Goal: Task Accomplishment & Management: Manage account settings

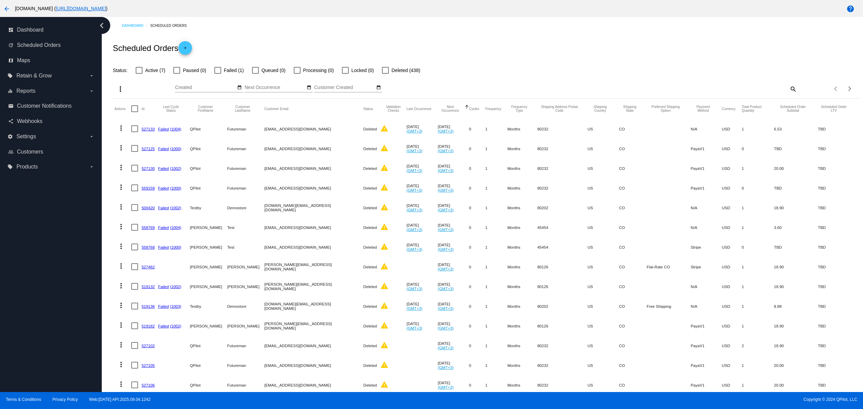
click at [0, 11] on html "arrow_back [DOMAIN_NAME] ( [URL][DOMAIN_NAME] ) help dashboard Dashboard update…" at bounding box center [431, 204] width 863 height 409
click at [6, 7] on mat-icon "arrow_back" at bounding box center [7, 9] width 8 height 8
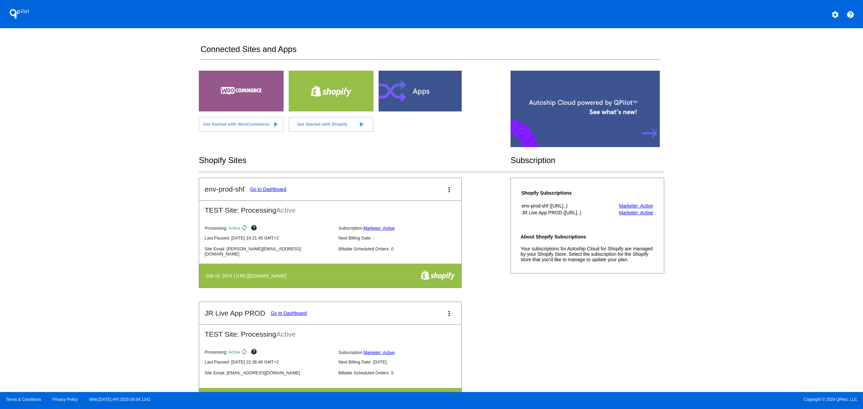
scroll to position [271, 0]
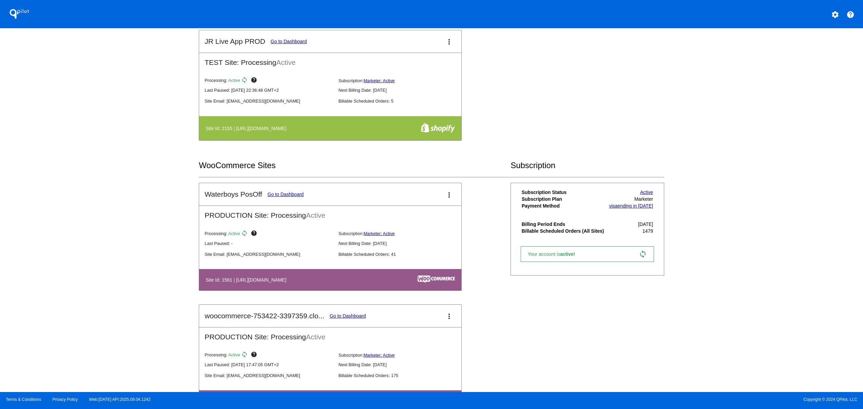
drag, startPoint x: 182, startPoint y: 271, endPoint x: 341, endPoint y: 276, distance: 158.9
click at [318, 276] on div "QPilot settings help Connected Sites and Apps Get Started with WooCommerce play…" at bounding box center [431, 196] width 863 height 392
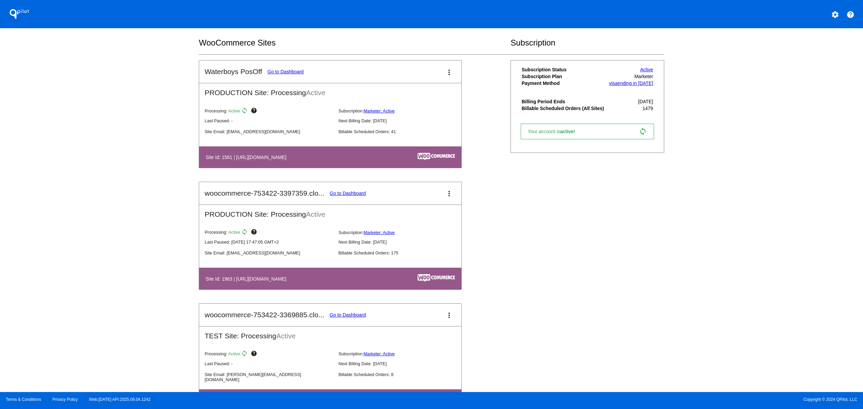
scroll to position [407, 0]
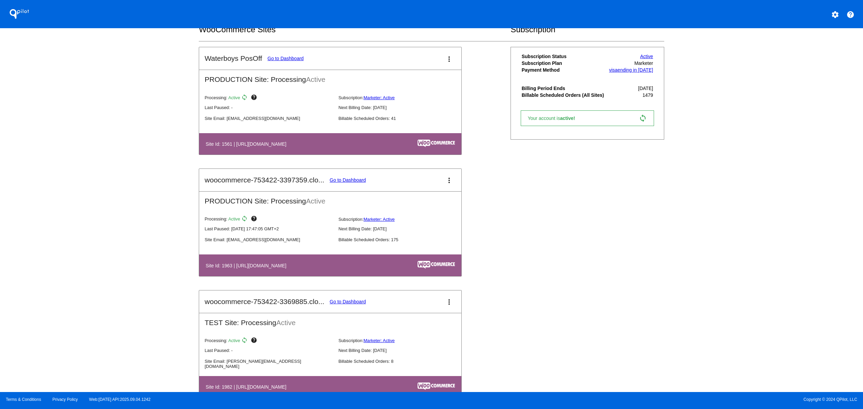
drag, startPoint x: 291, startPoint y: 265, endPoint x: 383, endPoint y: 254, distance: 93.0
click at [355, 269] on th "Site Id: 1963 | [URL][DOMAIN_NAME]" at bounding box center [291, 264] width 172 height 9
click at [357, 188] on mat-card-header "woocommerce-753422-3397359.clo... Go to Dashboard more_vert" at bounding box center [330, 180] width 262 height 22
click at [353, 178] on mat-card-header "woocommerce-753422-3397359.clo... Go to Dashboard more_vert" at bounding box center [330, 180] width 262 height 22
click at [349, 181] on link "Go to Dashboard" at bounding box center [348, 179] width 36 height 5
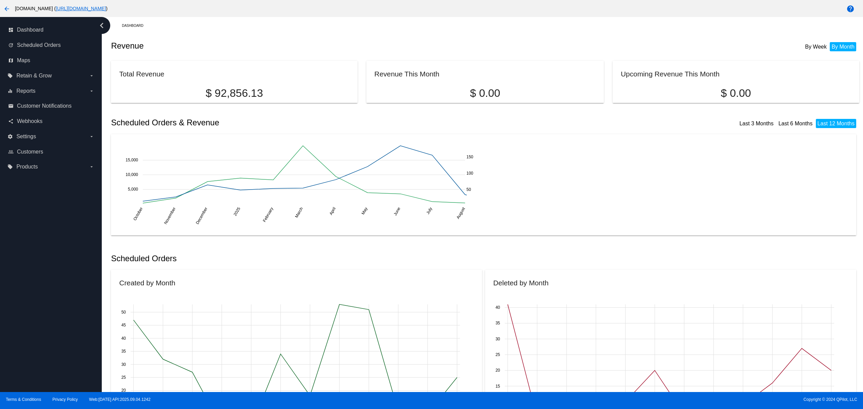
click at [106, 10] on link "[URL][DOMAIN_NAME]" at bounding box center [81, 8] width 50 height 5
click at [56, 44] on span "Scheduled Orders" at bounding box center [39, 45] width 44 height 6
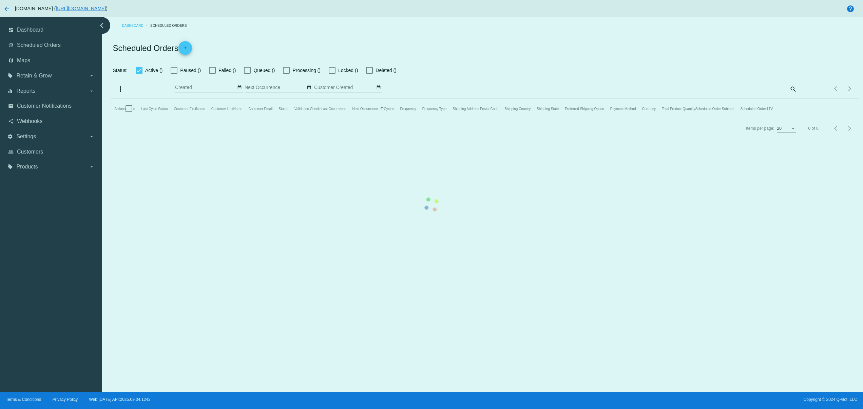
checkbox input "false"
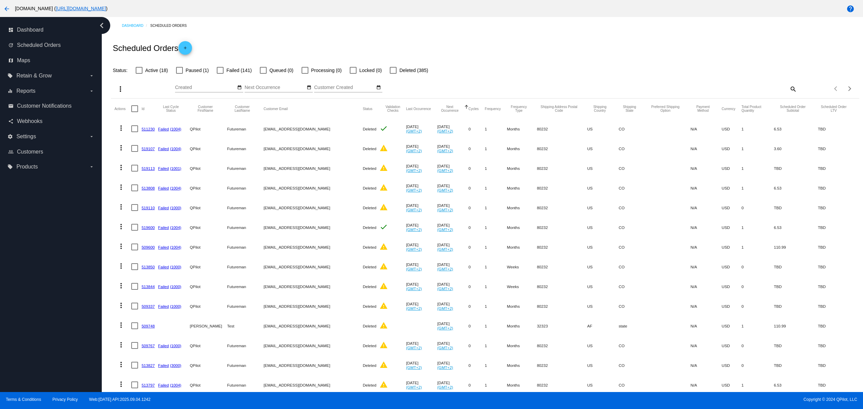
click at [187, 49] on mat-icon "add" at bounding box center [185, 49] width 8 height 8
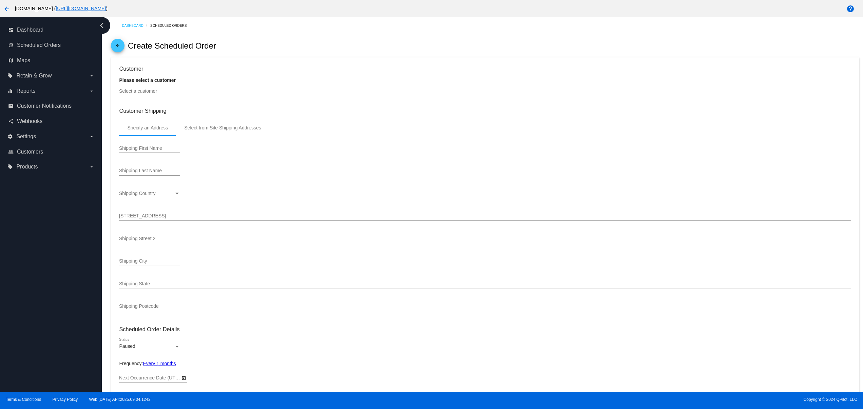
click at [170, 89] on div "Select a customer" at bounding box center [485, 89] width 732 height 13
type input "[DATE]"
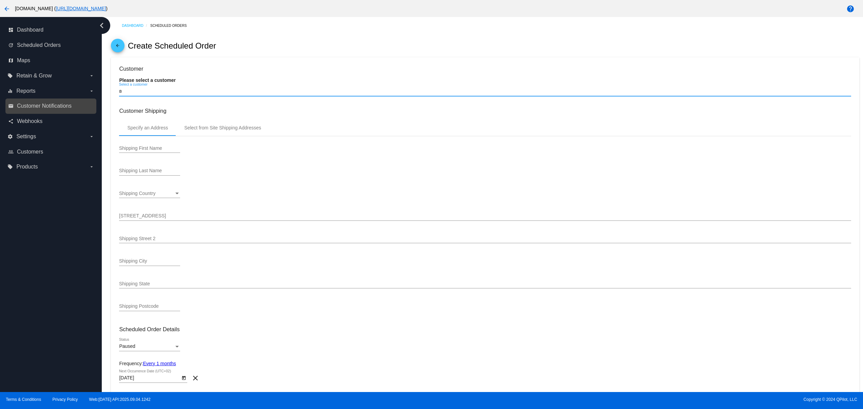
drag, startPoint x: 86, startPoint y: 98, endPoint x: 61, endPoint y: 113, distance: 28.6
click at [67, 103] on div "dashboard Dashboard update Scheduled Orders map Maps local_offer Retain & Grow …" at bounding box center [431, 204] width 863 height 375
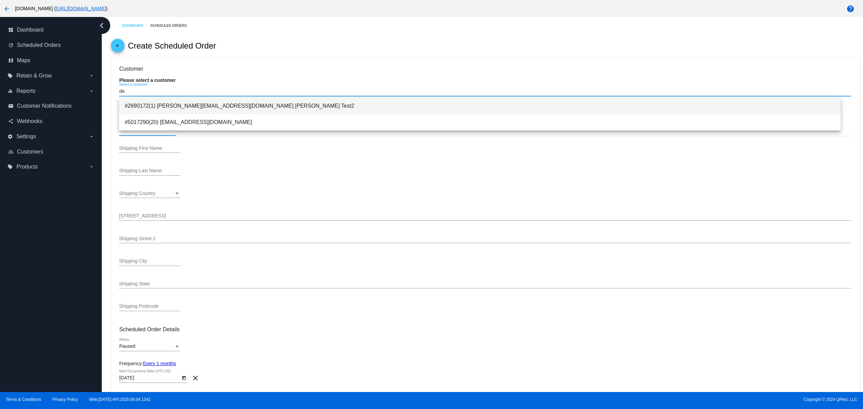
type input "da"
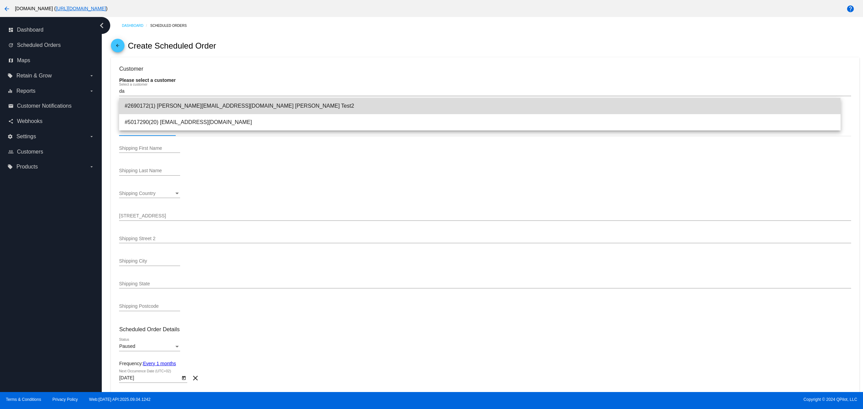
click at [190, 109] on span "#2690172(1) [PERSON_NAME][EMAIL_ADDRESS][DOMAIN_NAME] [PERSON_NAME] Test2" at bounding box center [480, 106] width 711 height 16
type input "[PERSON_NAME]"
type input "[STREET_ADDRESS]"
type input "1"
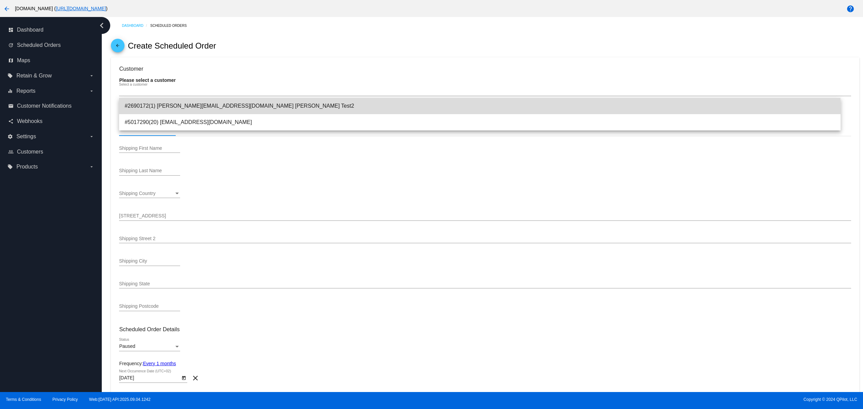
type input "Mountain View"
type input "94043"
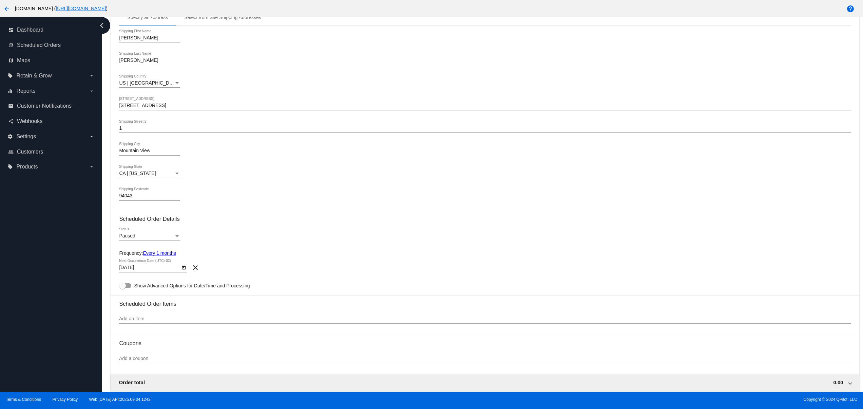
scroll to position [136, 0]
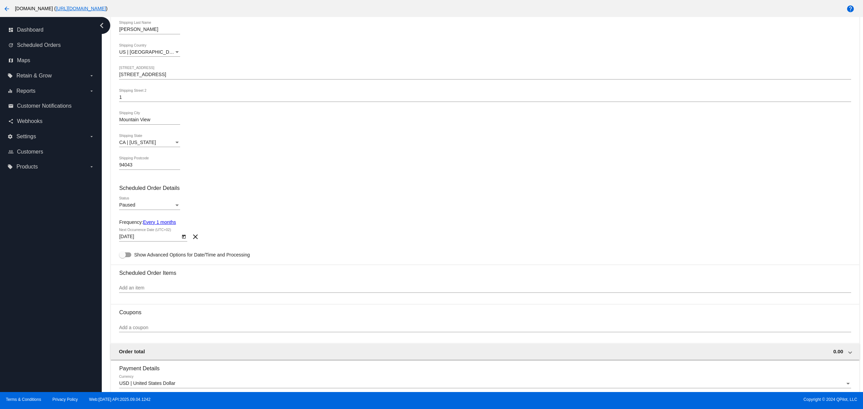
click at [153, 208] on div "Paused" at bounding box center [146, 204] width 55 height 5
click at [141, 197] on span "Active" at bounding box center [149, 193] width 61 height 14
click at [386, 208] on div "Active Status" at bounding box center [485, 205] width 732 height 19
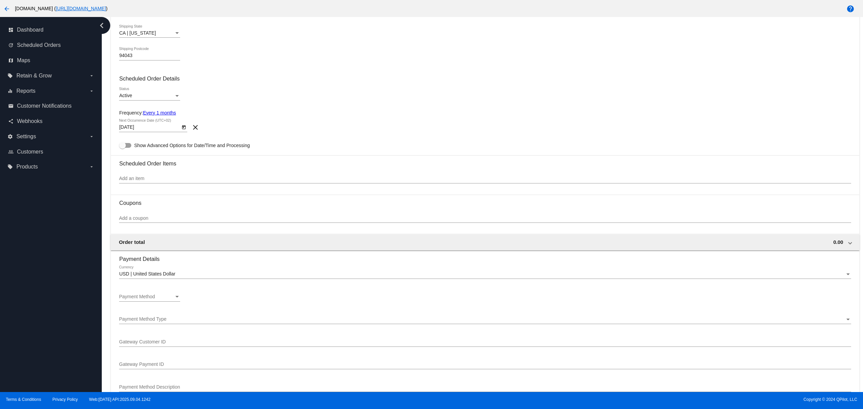
scroll to position [271, 0]
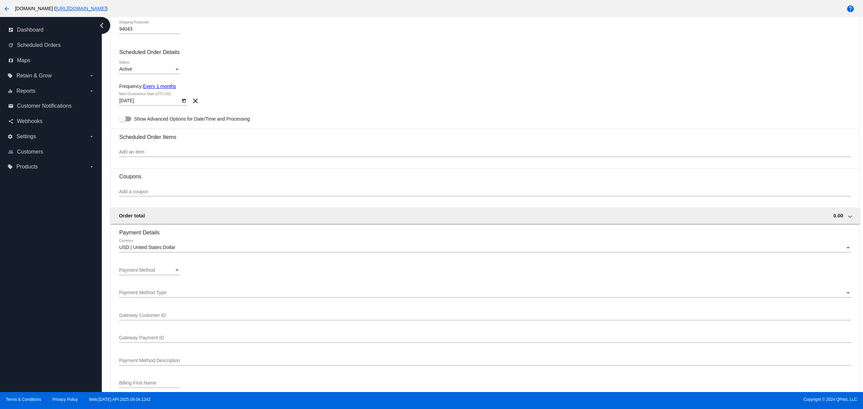
click at [135, 150] on div "Add an item" at bounding box center [485, 150] width 732 height 13
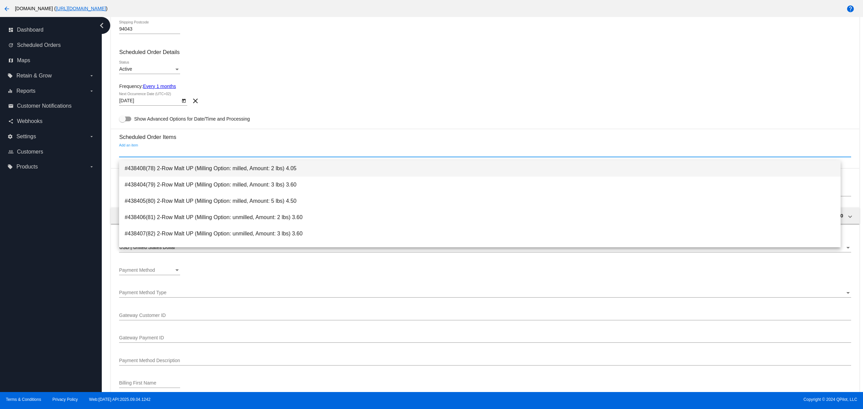
click at [155, 166] on span "#438408(78) 2-Row Malt UP (Milling Option: milled, Amount: 2 lbs) 4.05" at bounding box center [480, 168] width 711 height 16
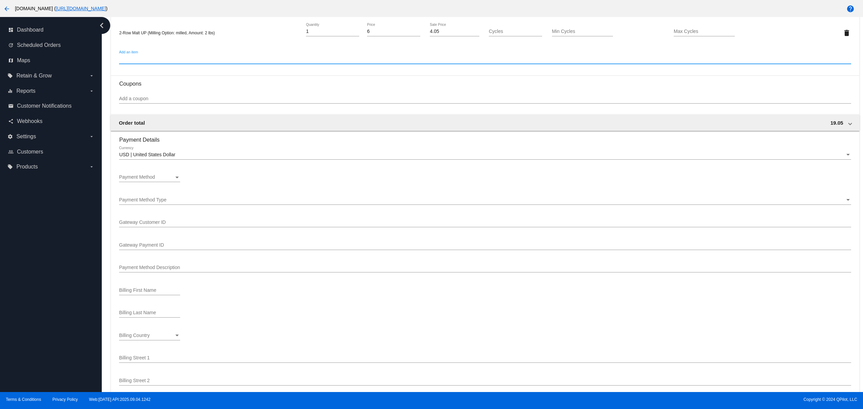
scroll to position [407, 0]
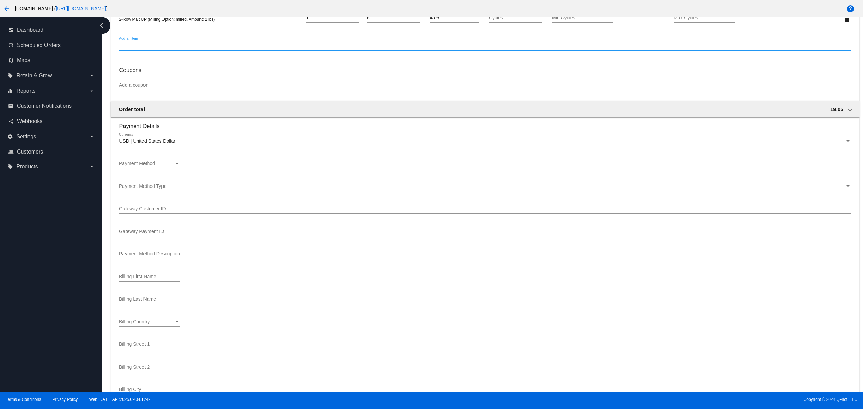
click at [159, 166] on div "Payment Method" at bounding box center [146, 163] width 55 height 5
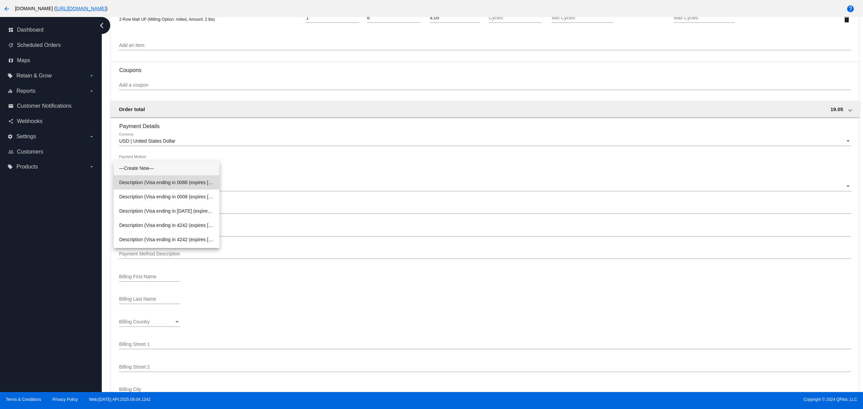
click at [185, 183] on span "Description (Visa ending in 0088 (expires [CREDIT_CARD_DATA])) GatewayCustomerI…" at bounding box center [166, 182] width 95 height 14
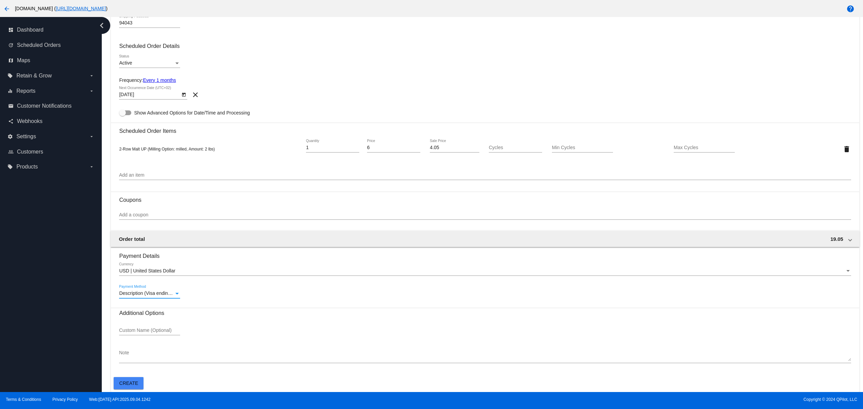
scroll to position [282, 0]
click at [128, 380] on span "Create" at bounding box center [128, 382] width 19 height 5
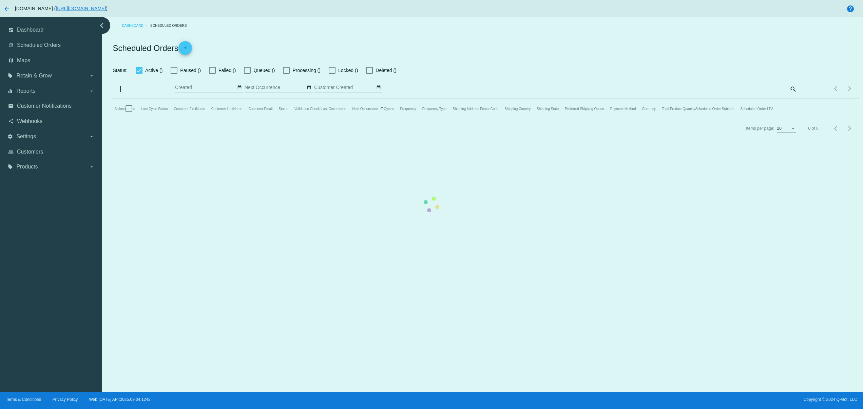
checkbox input "false"
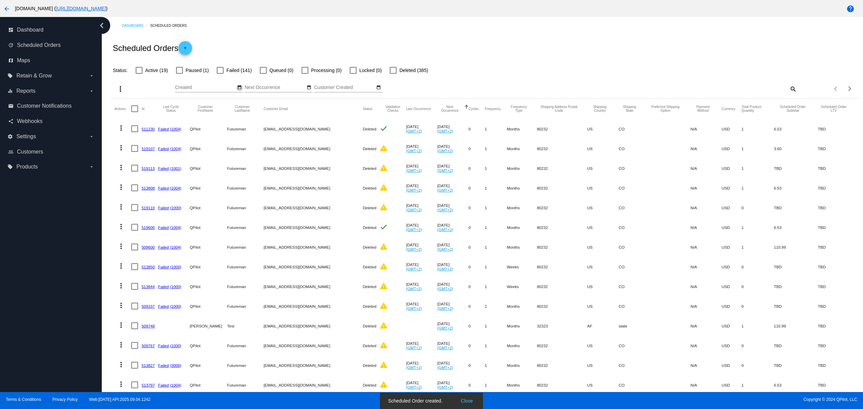
click at [237, 89] on mat-icon "date_range" at bounding box center [239, 87] width 5 height 5
click at [213, 151] on td "23" at bounding box center [211, 151] width 12 height 10
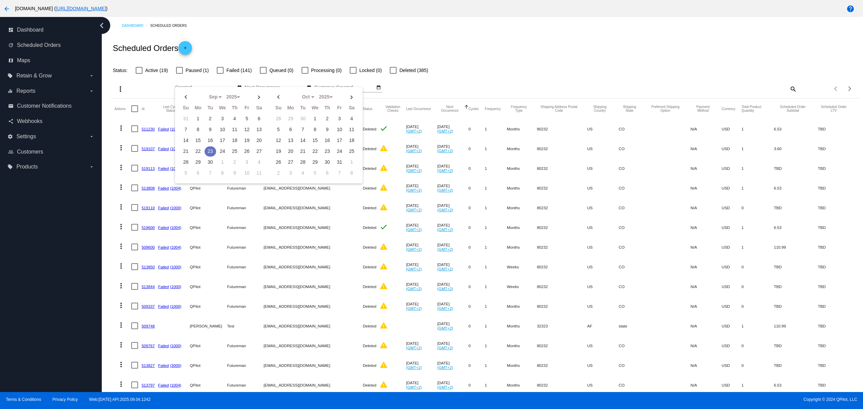
click at [212, 148] on td "23" at bounding box center [211, 151] width 12 height 10
type input "[DATE] - [DATE]"
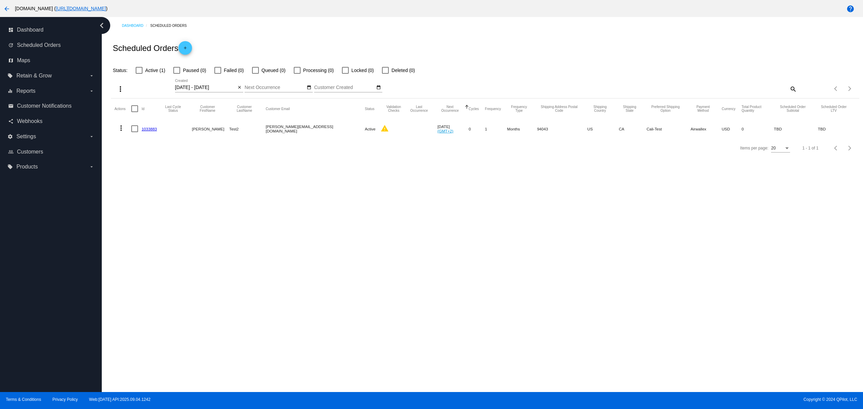
drag, startPoint x: 221, startPoint y: 132, endPoint x: 255, endPoint y: 132, distance: 33.9
click at [252, 132] on mat-row "more_vert 1033883 [PERSON_NAME] Test2 [PERSON_NAME][EMAIL_ADDRESS][DOMAIN_NAME]…" at bounding box center [484, 129] width 741 height 20
click at [147, 130] on link "1033883" at bounding box center [149, 129] width 15 height 4
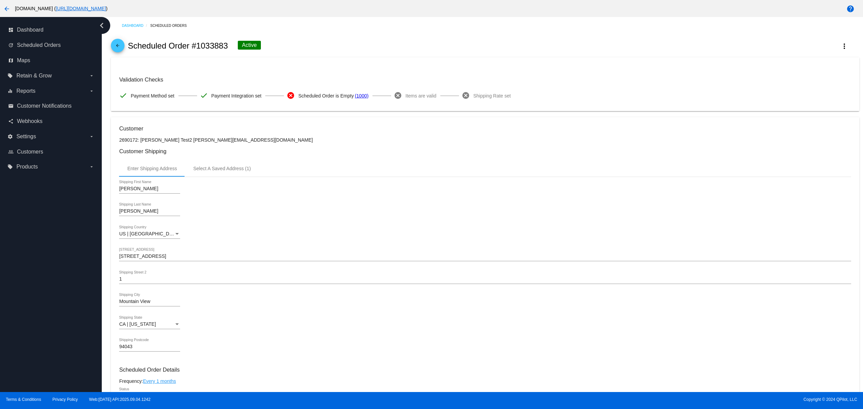
scroll to position [271, 0]
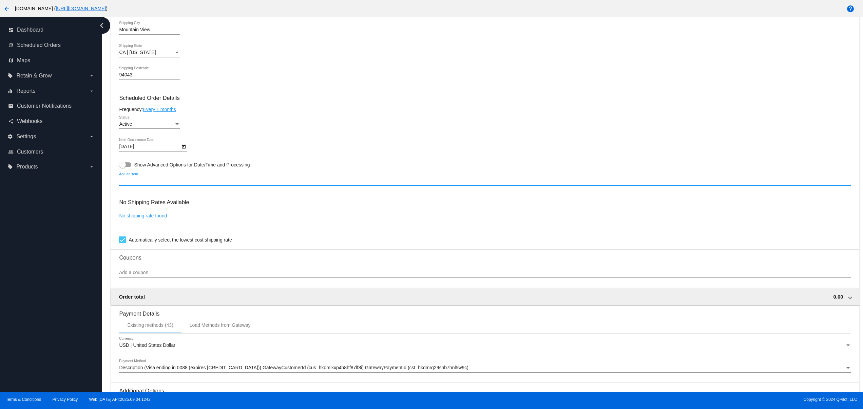
click at [181, 184] on input "Add an item" at bounding box center [485, 180] width 732 height 5
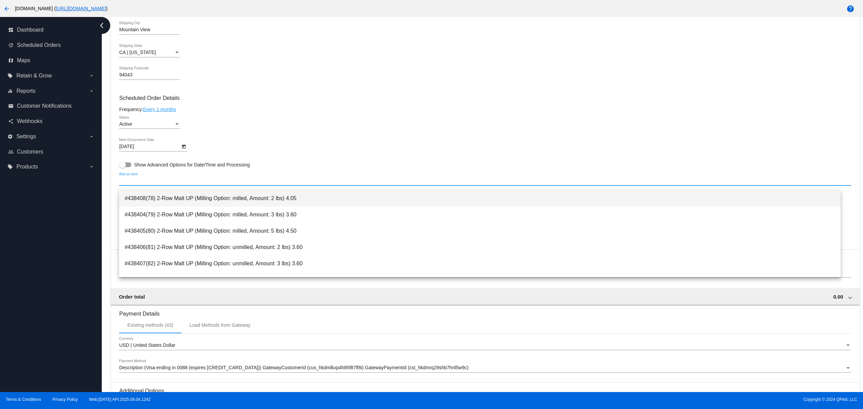
click at [171, 203] on span "#438408(78) 2-Row Malt UP (Milling Option: milled, Amount: 2 lbs) 4.05" at bounding box center [480, 198] width 711 height 16
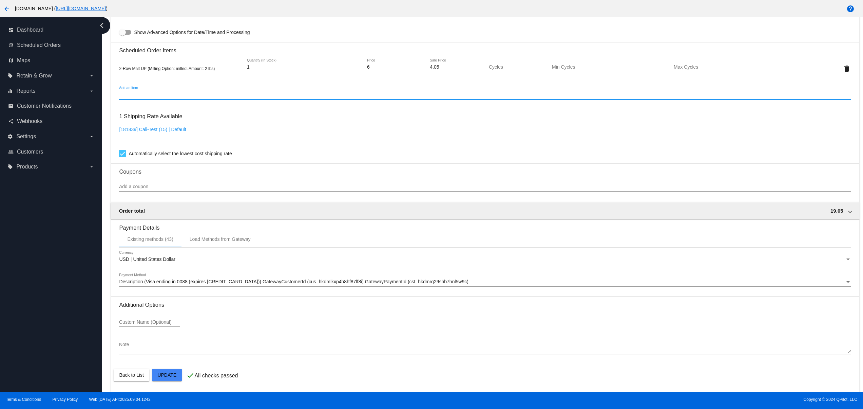
scroll to position [409, 0]
click at [170, 379] on mat-card "Customer 2690172: [PERSON_NAME] Test2 [PERSON_NAME][EMAIL_ADDRESS][DOMAIN_NAME]…" at bounding box center [485, 52] width 748 height 679
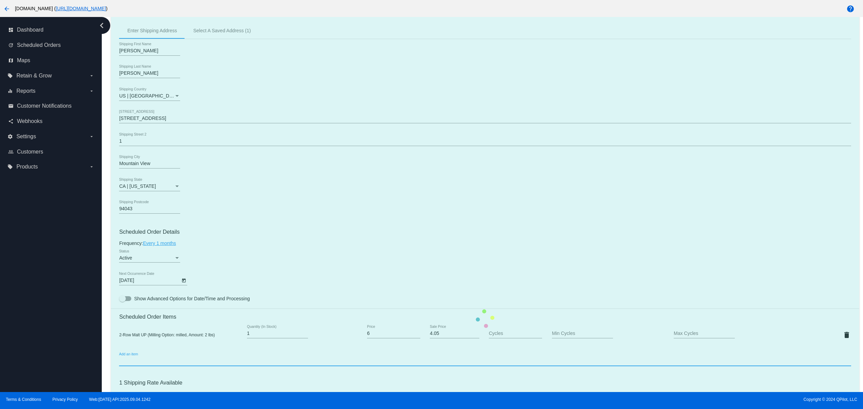
scroll to position [0, 0]
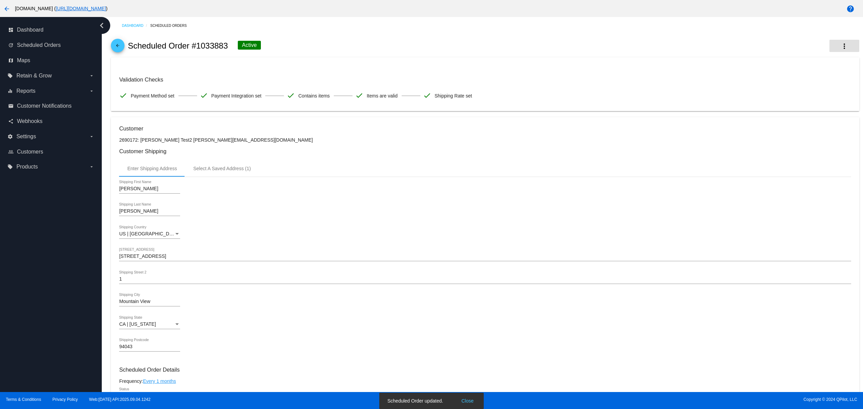
click at [841, 45] on mat-icon "more_vert" at bounding box center [845, 46] width 8 height 8
click at [538, 95] on div at bounding box center [431, 204] width 863 height 409
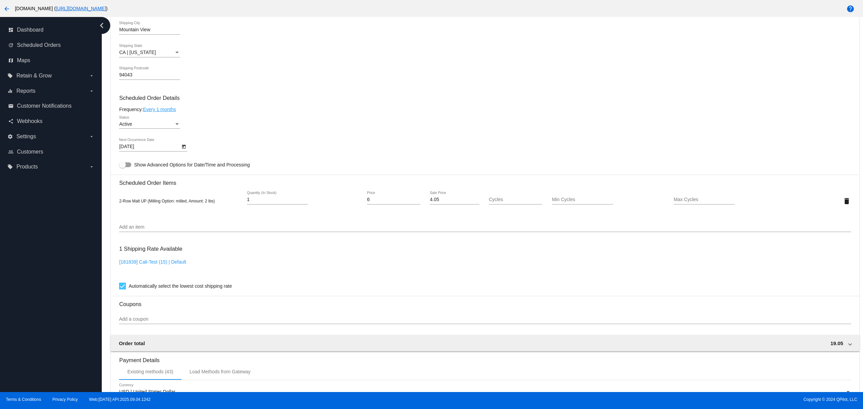
scroll to position [409, 0]
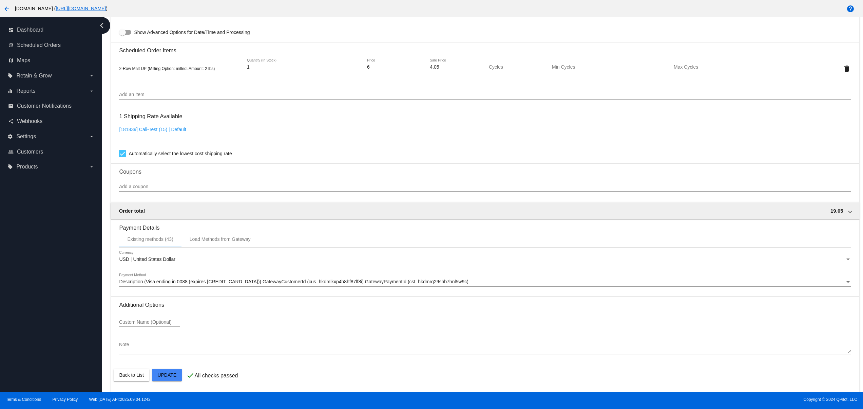
click at [132, 185] on input "Add a coupon" at bounding box center [485, 186] width 732 height 5
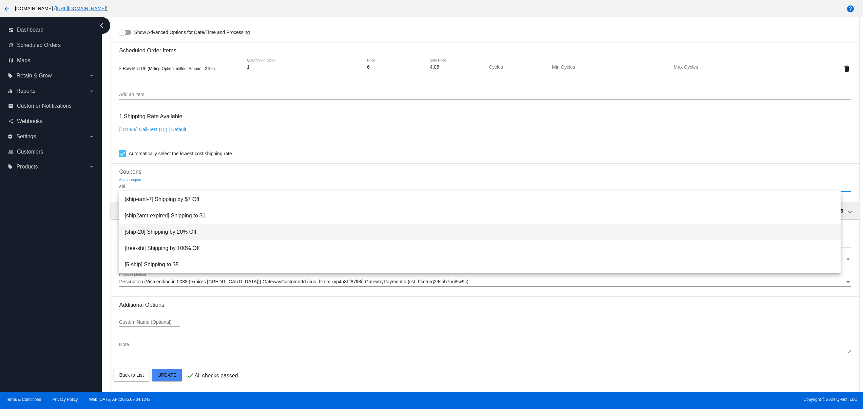
type input "shi"
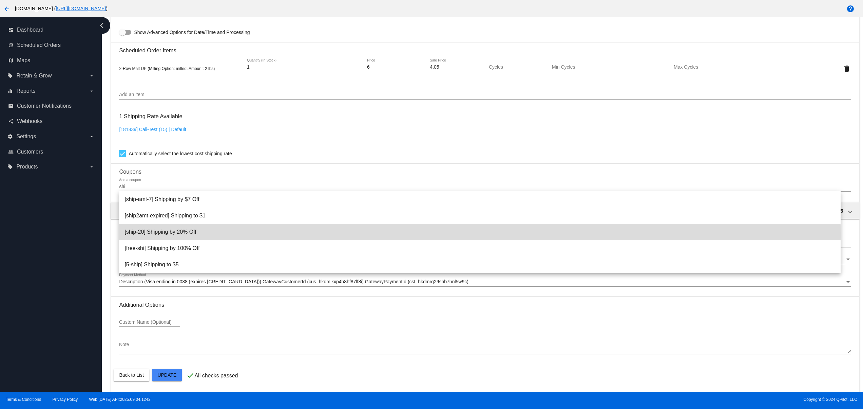
click at [185, 234] on span "[ship-20] Shipping by 20% Off" at bounding box center [480, 232] width 711 height 16
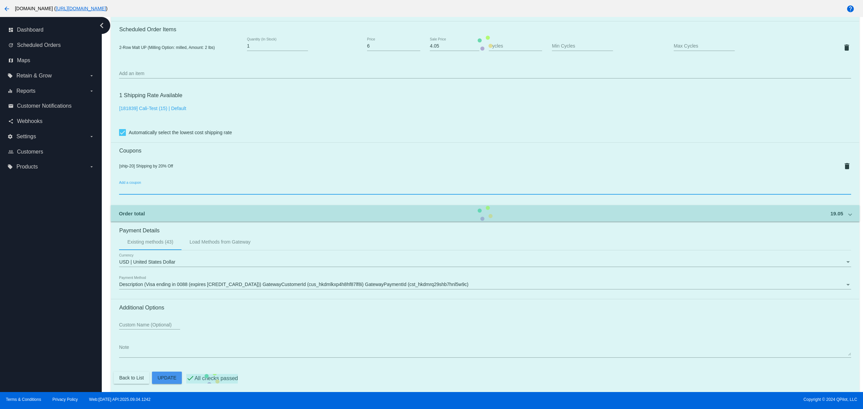
scroll to position [433, 0]
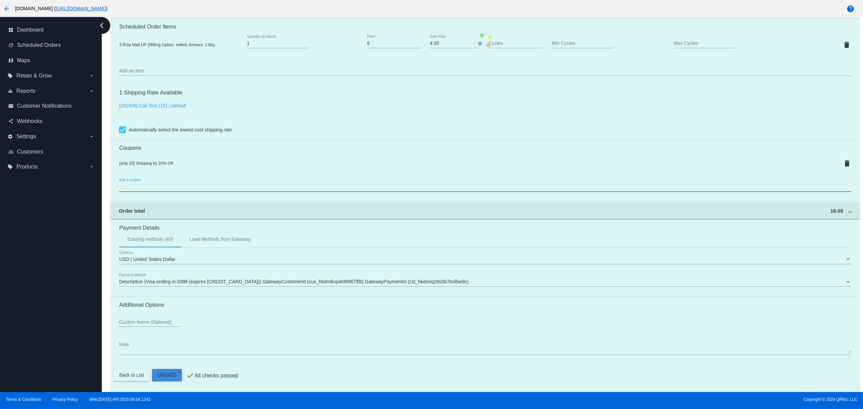
click at [166, 375] on mat-card "Customer 2690172: [PERSON_NAME] Test2 [PERSON_NAME][EMAIL_ADDRESS][DOMAIN_NAME]…" at bounding box center [485, 40] width 748 height 702
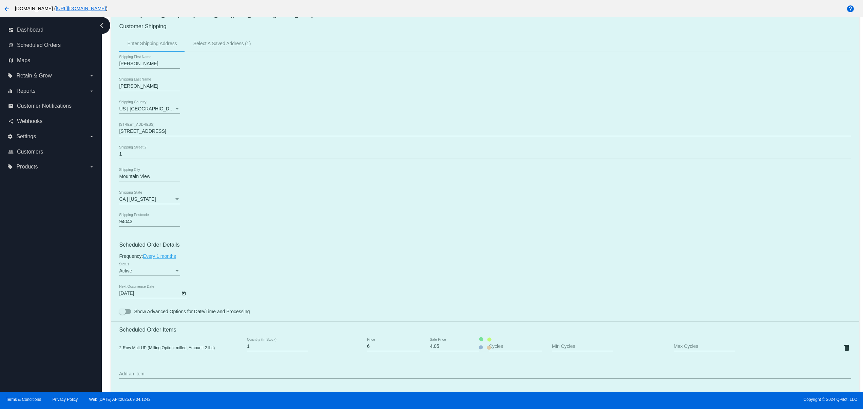
scroll to position [0, 0]
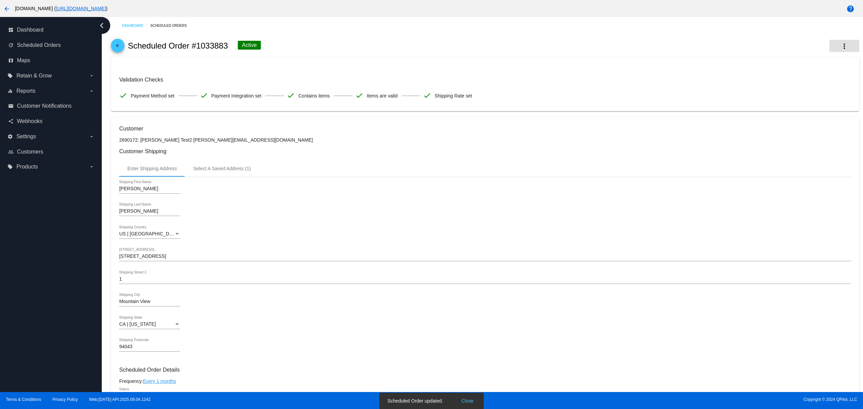
click at [831, 52] on button "more_vert" at bounding box center [845, 46] width 30 height 12
click at [789, 88] on button "cached Process Now" at bounding box center [801, 83] width 95 height 16
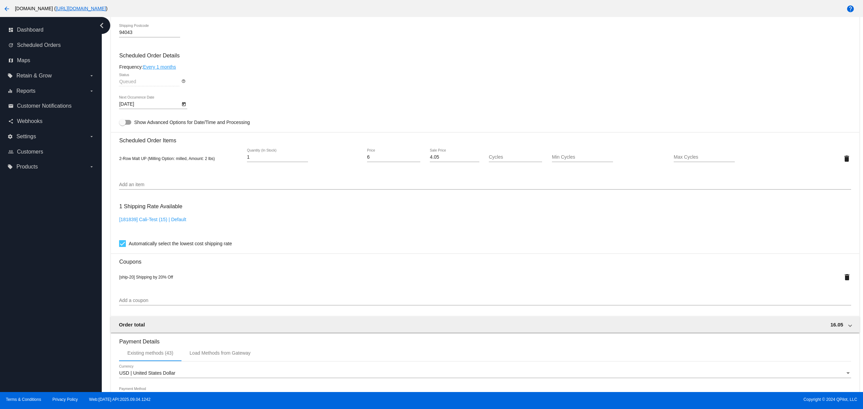
scroll to position [407, 0]
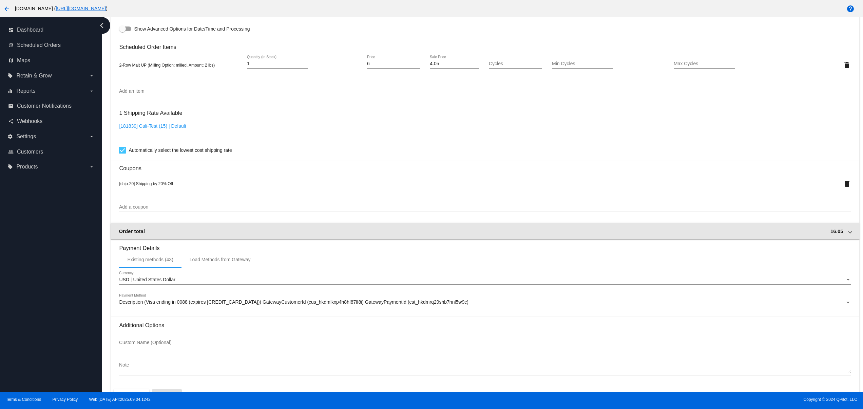
click at [181, 234] on div "Order total 16.05" at bounding box center [484, 231] width 730 height 6
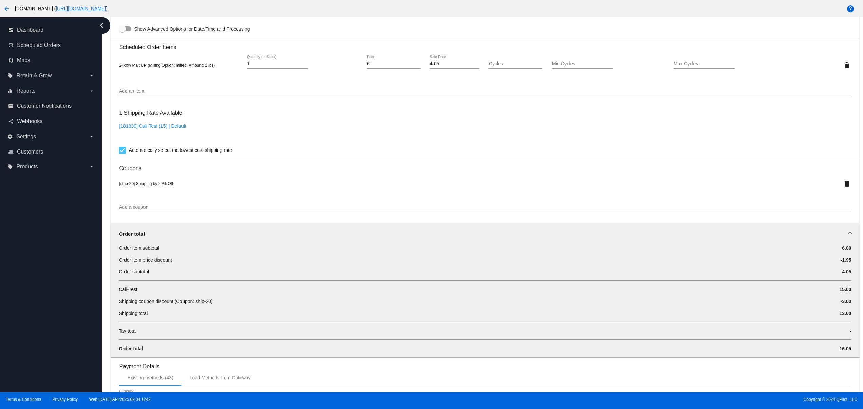
drag, startPoint x: 150, startPoint y: 306, endPoint x: 90, endPoint y: 306, distance: 59.7
click at [90, 306] on div "dashboard Dashboard update Scheduled Orders map Maps local_offer Retain & Grow …" at bounding box center [431, 204] width 863 height 375
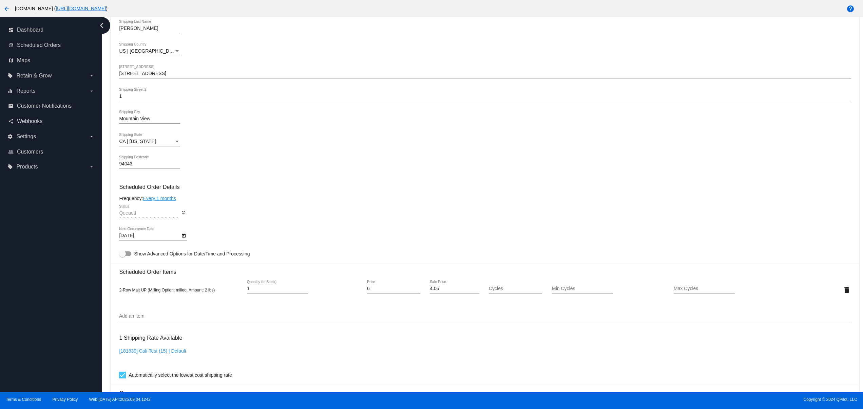
scroll to position [0, 0]
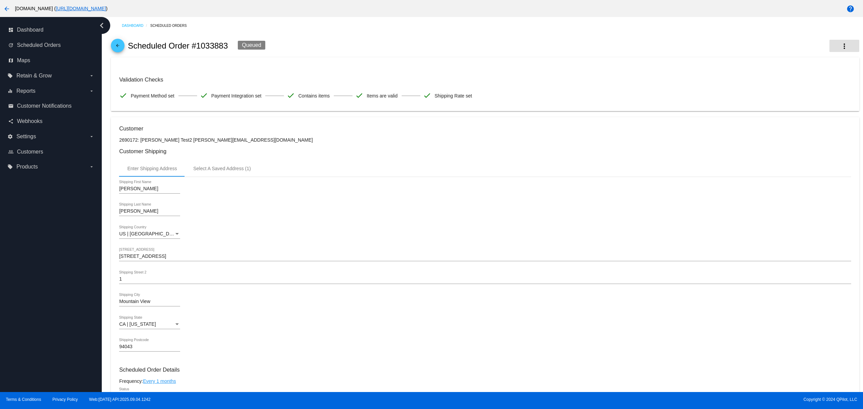
click at [833, 52] on button "more_vert" at bounding box center [845, 46] width 30 height 12
click at [659, 67] on div at bounding box center [431, 204] width 863 height 409
drag, startPoint x: 200, startPoint y: 98, endPoint x: 343, endPoint y: 98, distance: 142.5
click at [320, 98] on div "Validation Checks check Payment Method set check Payment Integration set check …" at bounding box center [485, 89] width 732 height 26
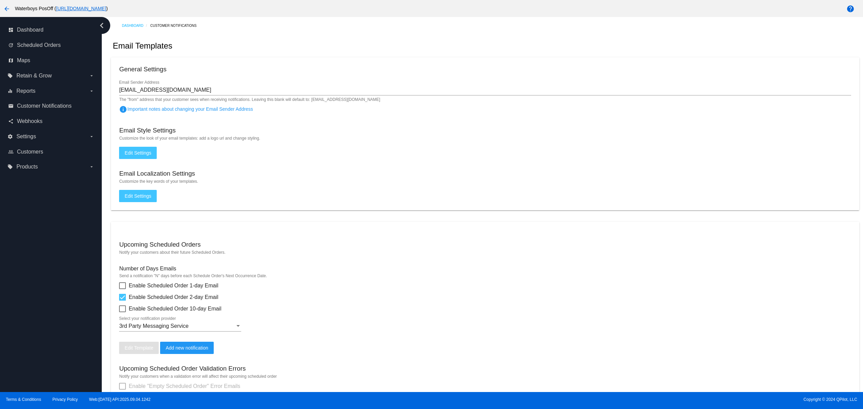
click at [4, 2] on button "arrow_back" at bounding box center [7, 9] width 14 height 14
